Goal: Task Accomplishment & Management: Use online tool/utility

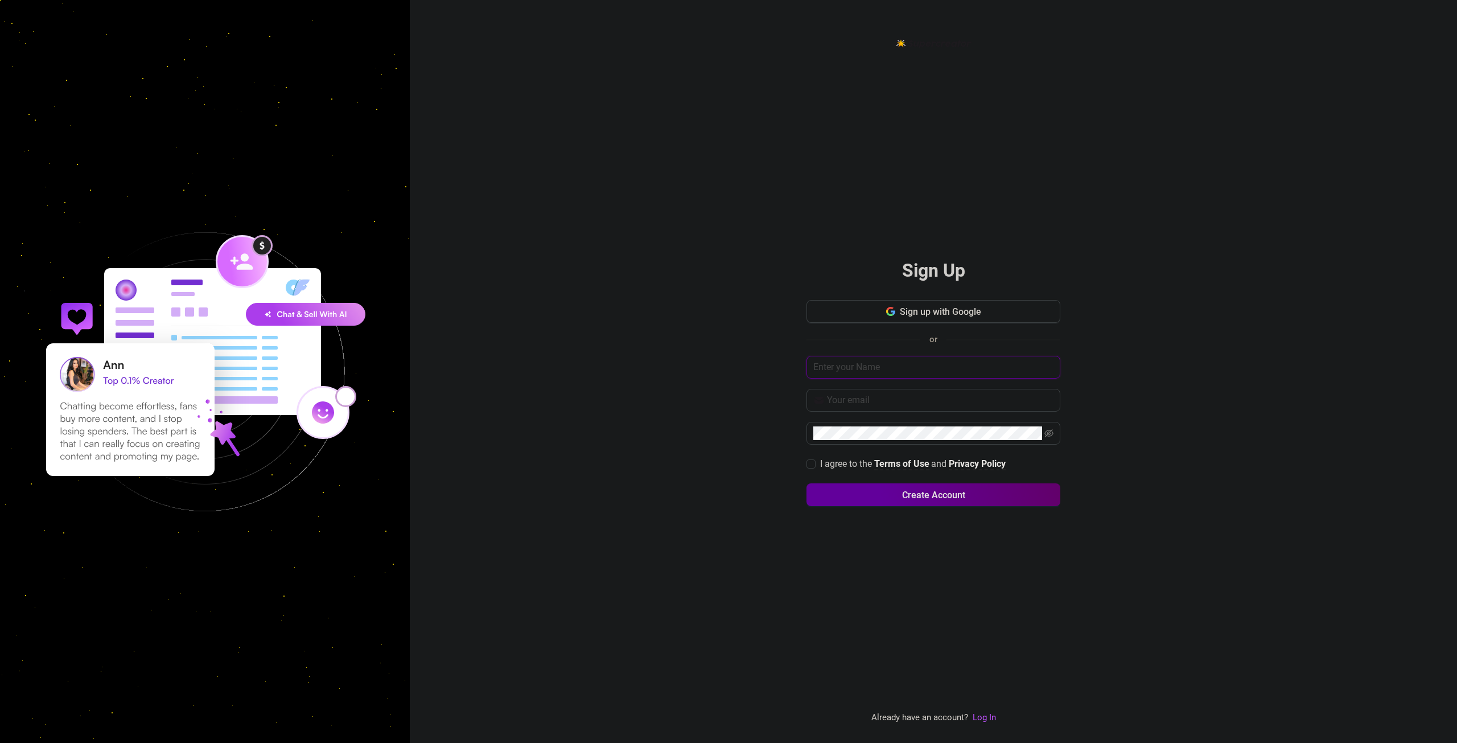
click at [888, 372] on input "text" at bounding box center [933, 367] width 254 height 23
click at [903, 403] on input "text" at bounding box center [940, 400] width 226 height 14
drag, startPoint x: 991, startPoint y: 719, endPoint x: 1016, endPoint y: 698, distance: 33.2
click at [991, 719] on link "Log In" at bounding box center [984, 717] width 23 height 10
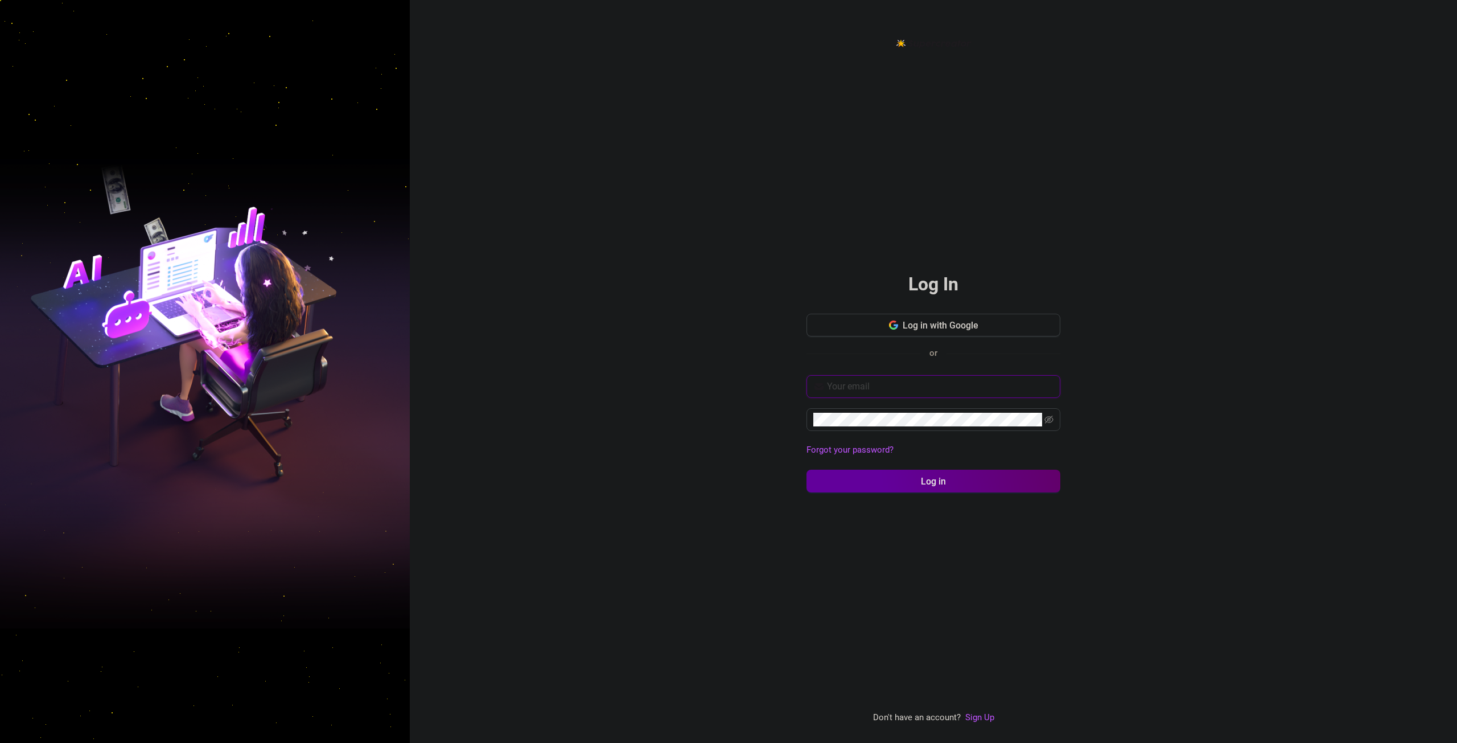
click at [877, 393] on input "text" at bounding box center [940, 387] width 226 height 14
click at [806, 469] on button "Log in" at bounding box center [933, 480] width 254 height 23
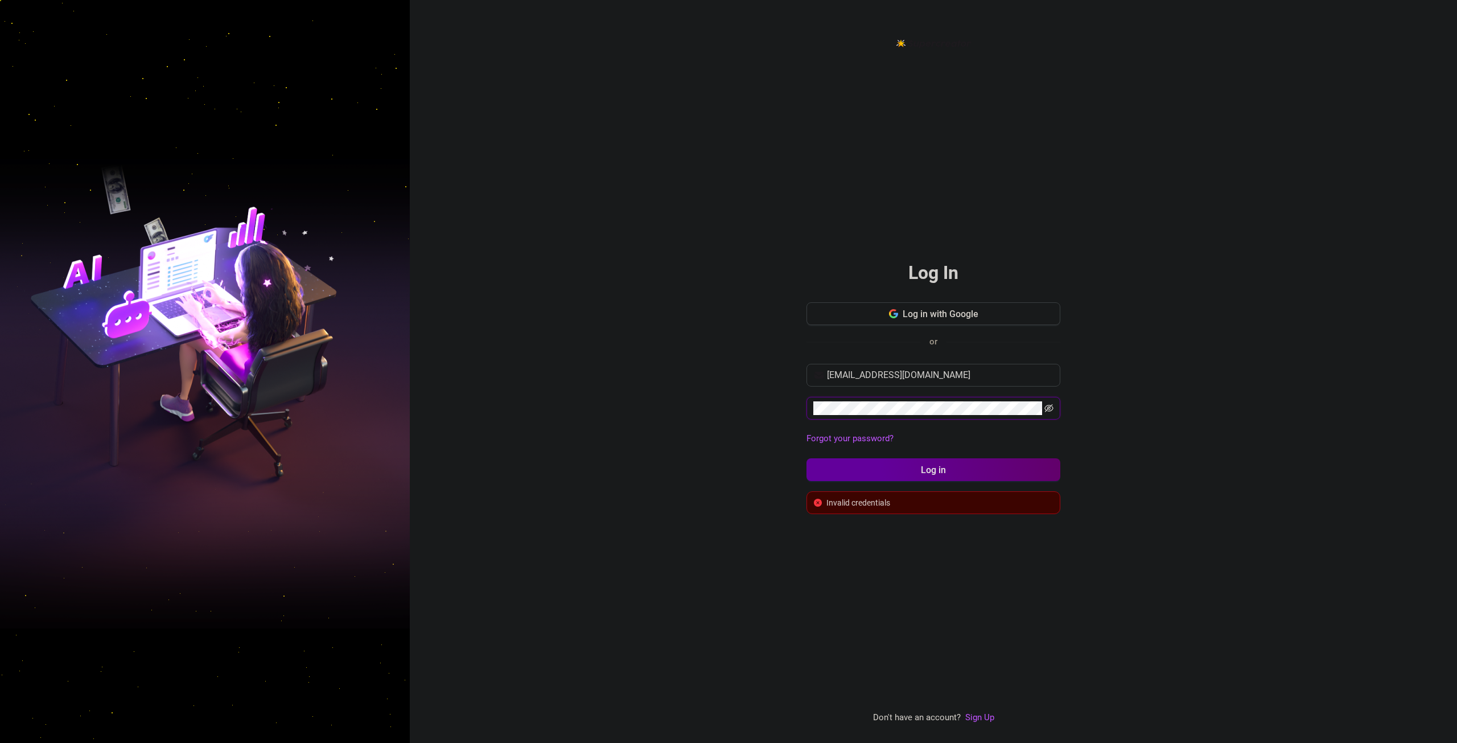
click at [1048, 406] on icon "eye-invisible" at bounding box center [1048, 407] width 9 height 9
click at [993, 476] on button "Log in" at bounding box center [933, 469] width 254 height 23
click at [732, 421] on div "Log In Log in with Google or tan.gene31@gmail.com Forgot your password? Log in …" at bounding box center [933, 371] width 1047 height 743
drag, startPoint x: 746, startPoint y: 382, endPoint x: 646, endPoint y: 385, distance: 99.6
click at [667, 388] on div "Log In Log in with Google or tan.gene31@gmail.com Password is required Forgot y…" at bounding box center [933, 371] width 1047 height 743
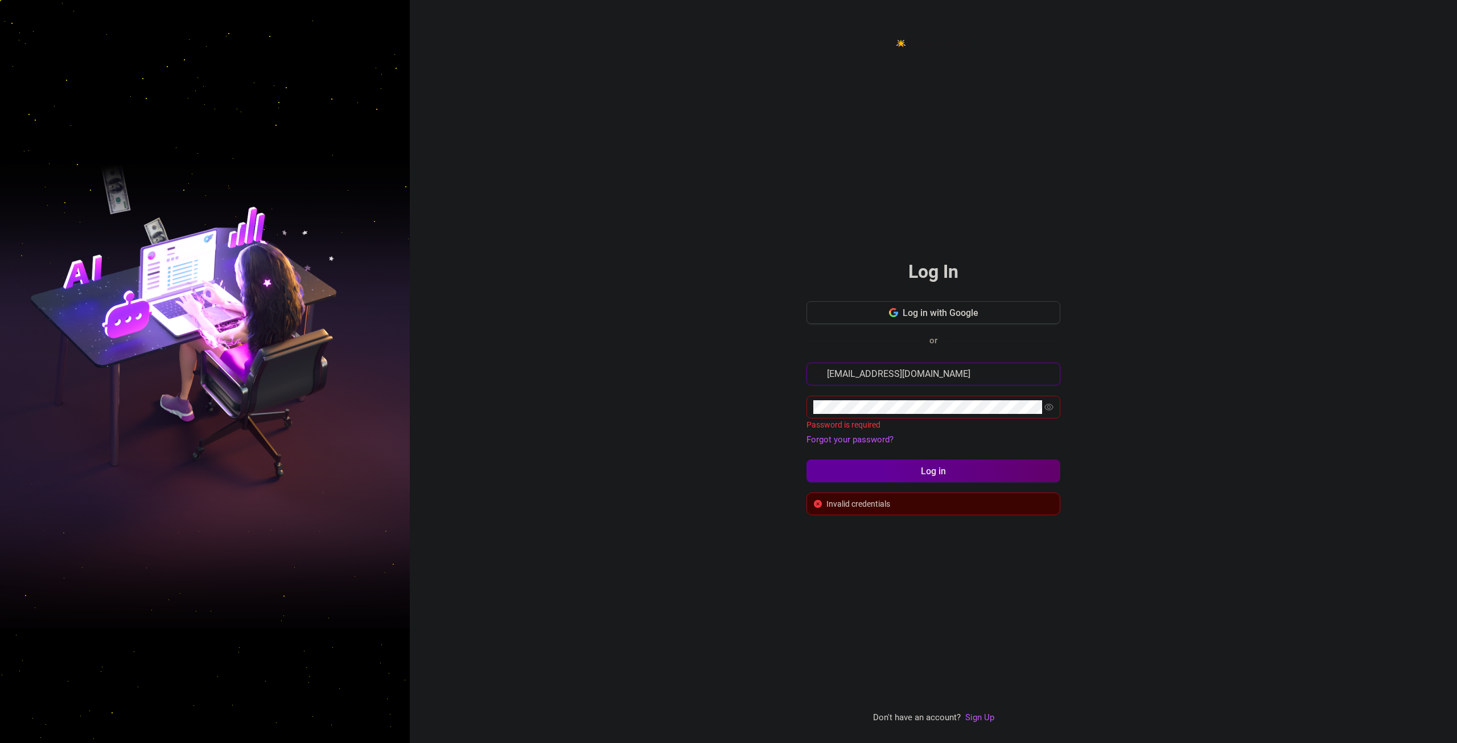
type input "tanrovygene@gmail.com"
click at [806, 458] on button "Log in" at bounding box center [933, 469] width 254 height 23
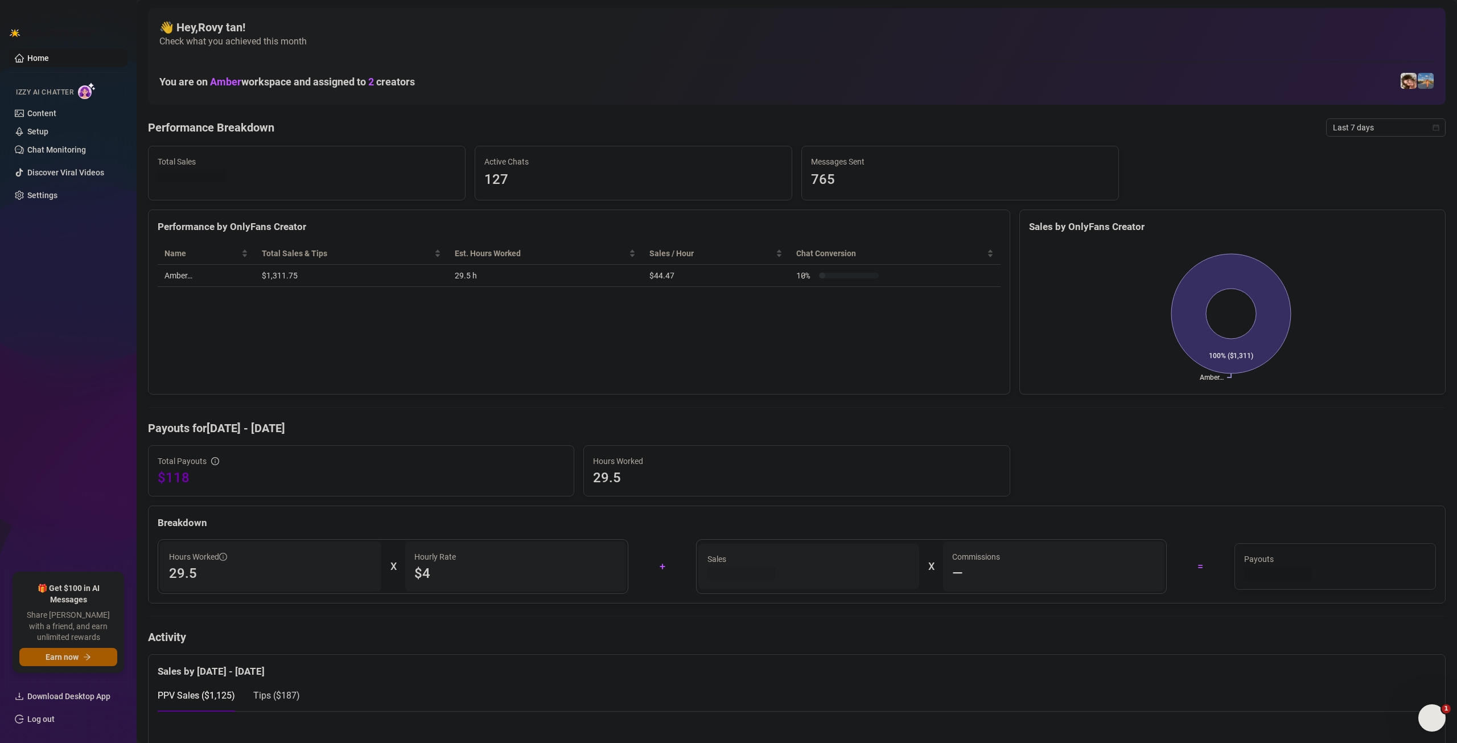
click at [1002, 42] on span "Check what you achieved this month" at bounding box center [796, 41] width 1275 height 13
